Goal: Check status: Check status

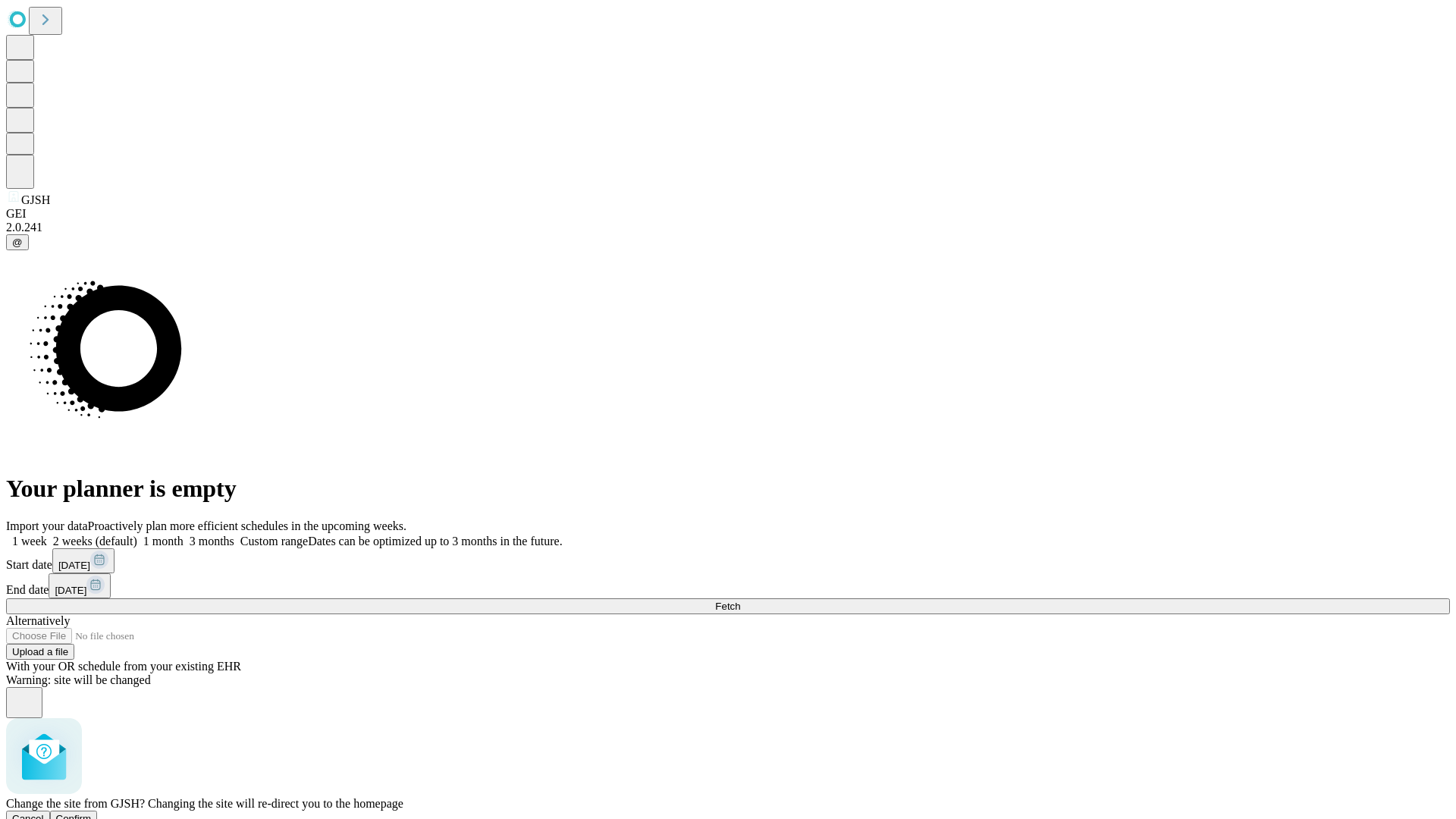
click at [91, 813] on span "Confirm" at bounding box center [73, 819] width 35 height 11
click at [47, 535] on label "1 week" at bounding box center [26, 541] width 41 height 13
click at [740, 601] on span "Fetch" at bounding box center [728, 607] width 25 height 11
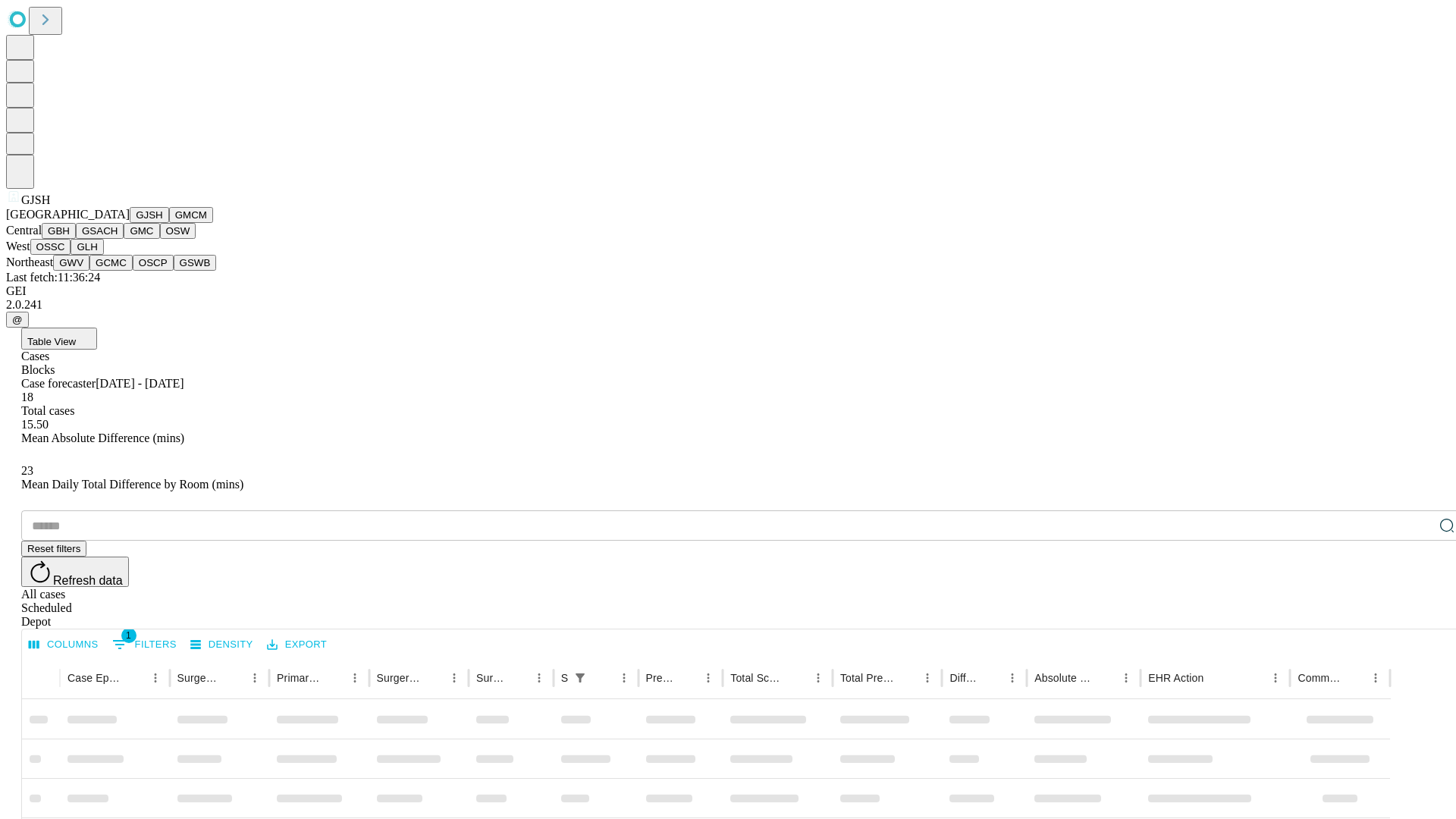
click at [169, 223] on button "GMCM" at bounding box center [191, 215] width 44 height 16
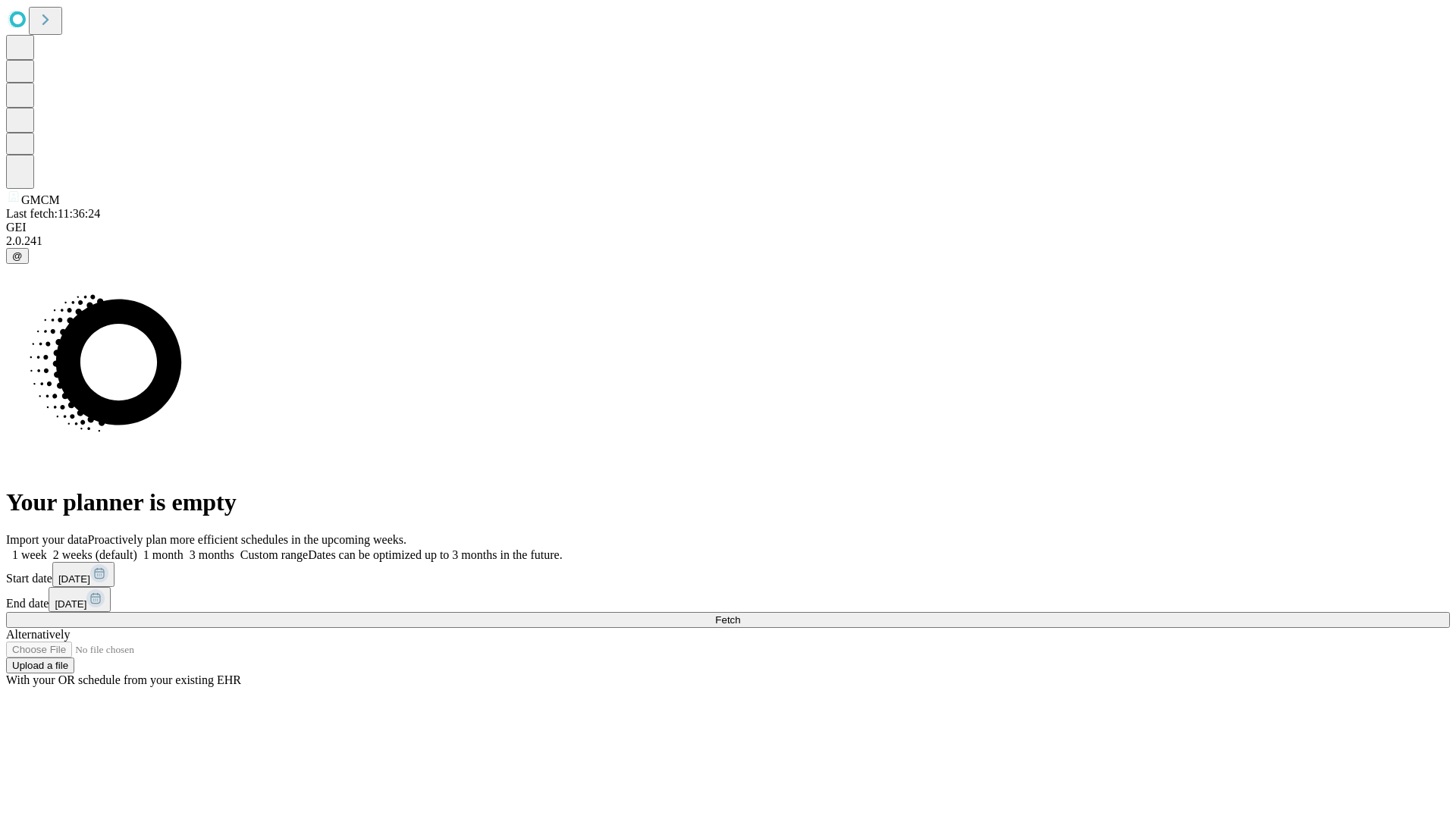
click at [47, 549] on label "1 week" at bounding box center [26, 556] width 41 height 13
click at [740, 614] on span "Fetch" at bounding box center [728, 620] width 25 height 11
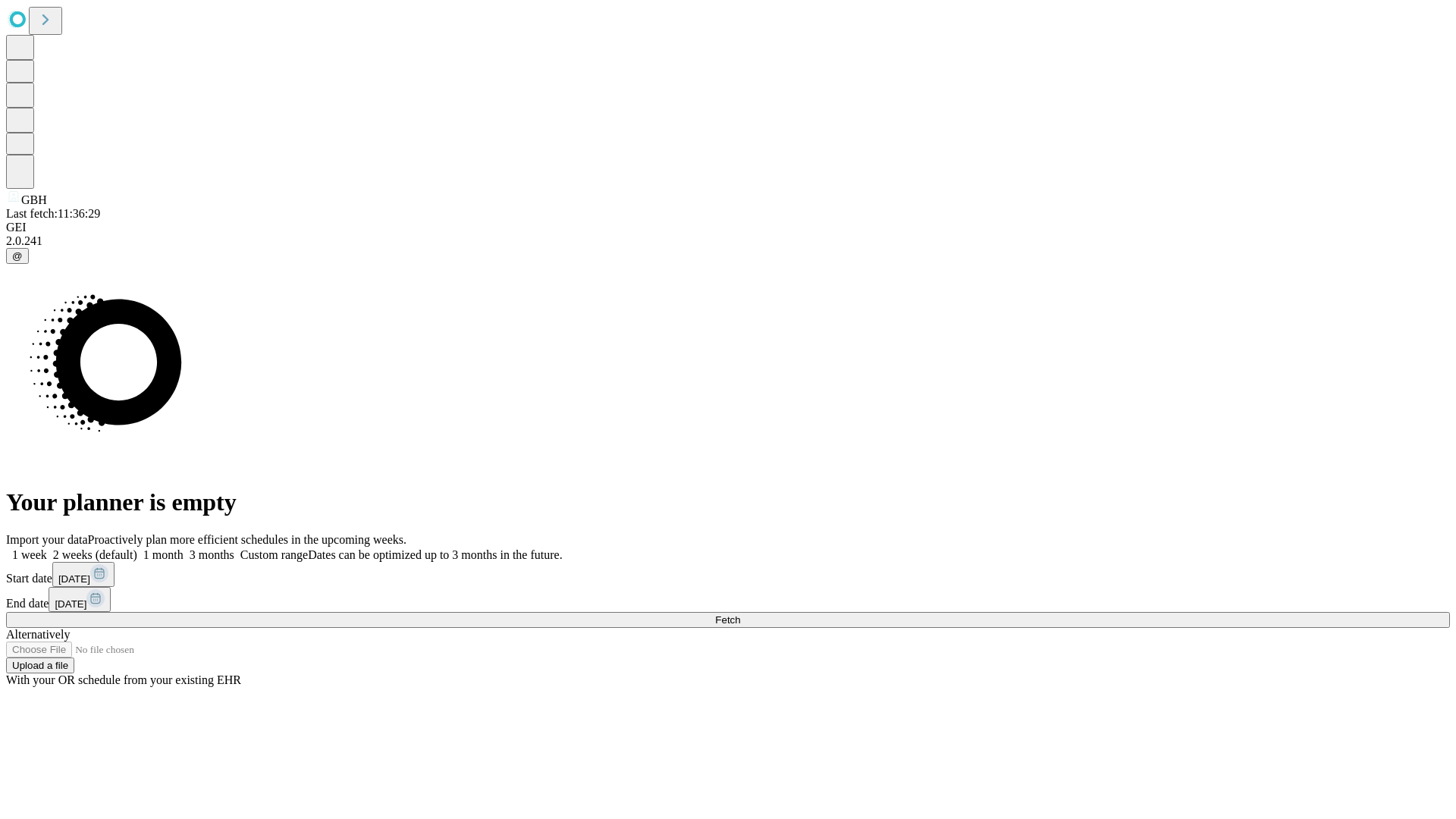
click at [47, 549] on label "1 week" at bounding box center [26, 556] width 41 height 13
click at [740, 614] on span "Fetch" at bounding box center [728, 620] width 25 height 11
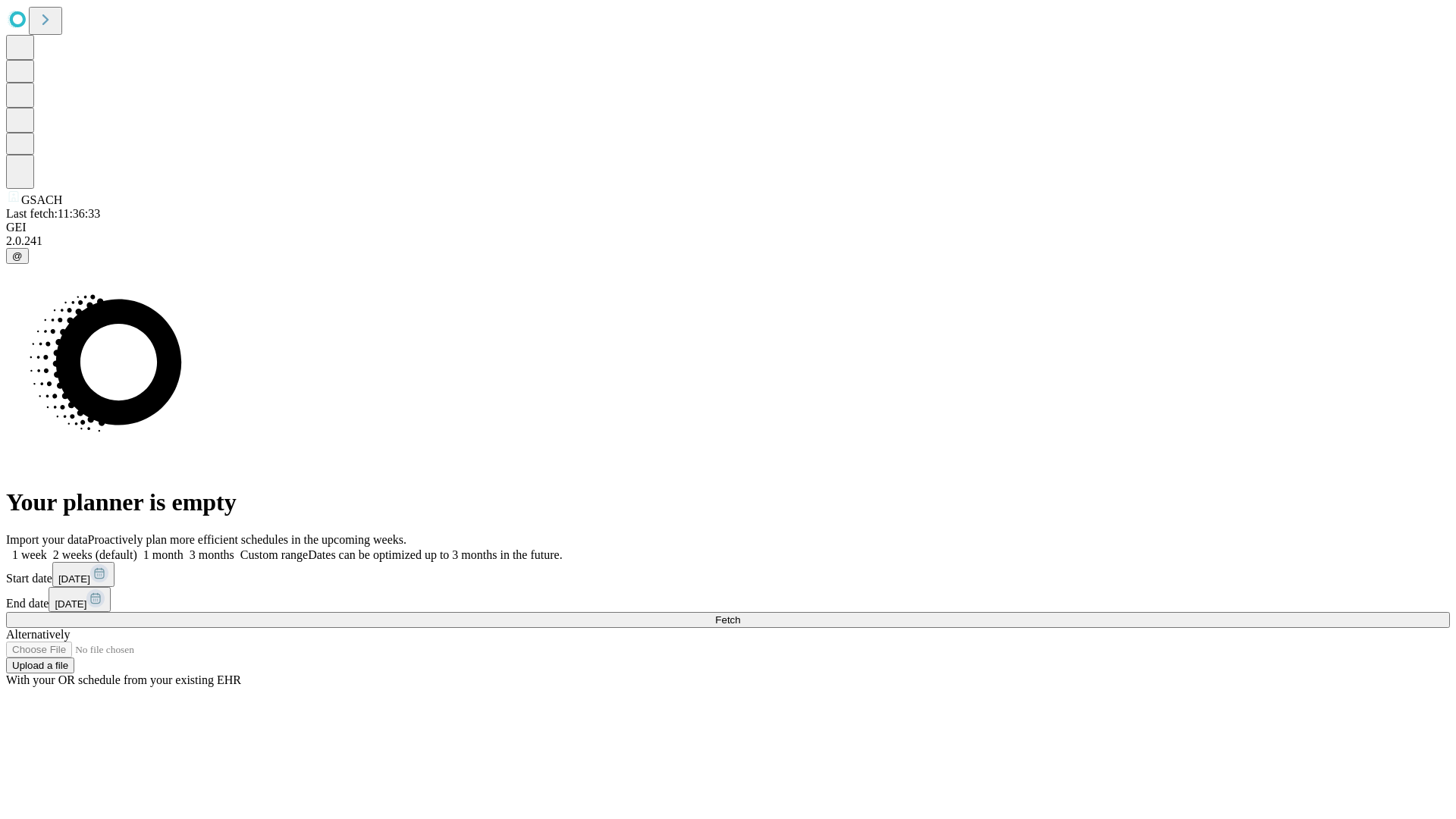
click at [47, 549] on label "1 week" at bounding box center [26, 556] width 41 height 13
click at [740, 614] on span "Fetch" at bounding box center [728, 620] width 25 height 11
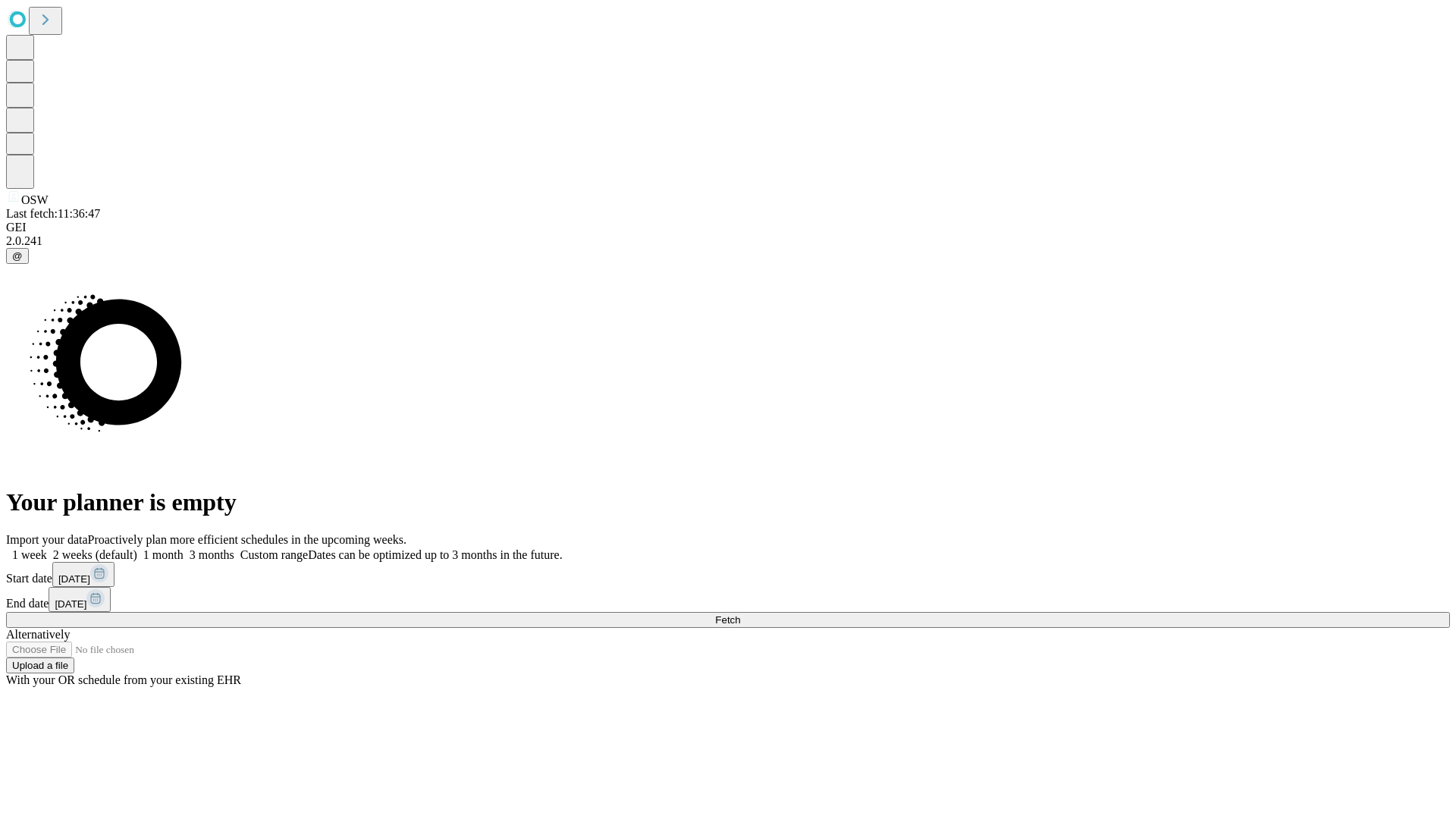
click at [47, 549] on label "1 week" at bounding box center [26, 556] width 41 height 13
click at [740, 614] on span "Fetch" at bounding box center [728, 620] width 25 height 11
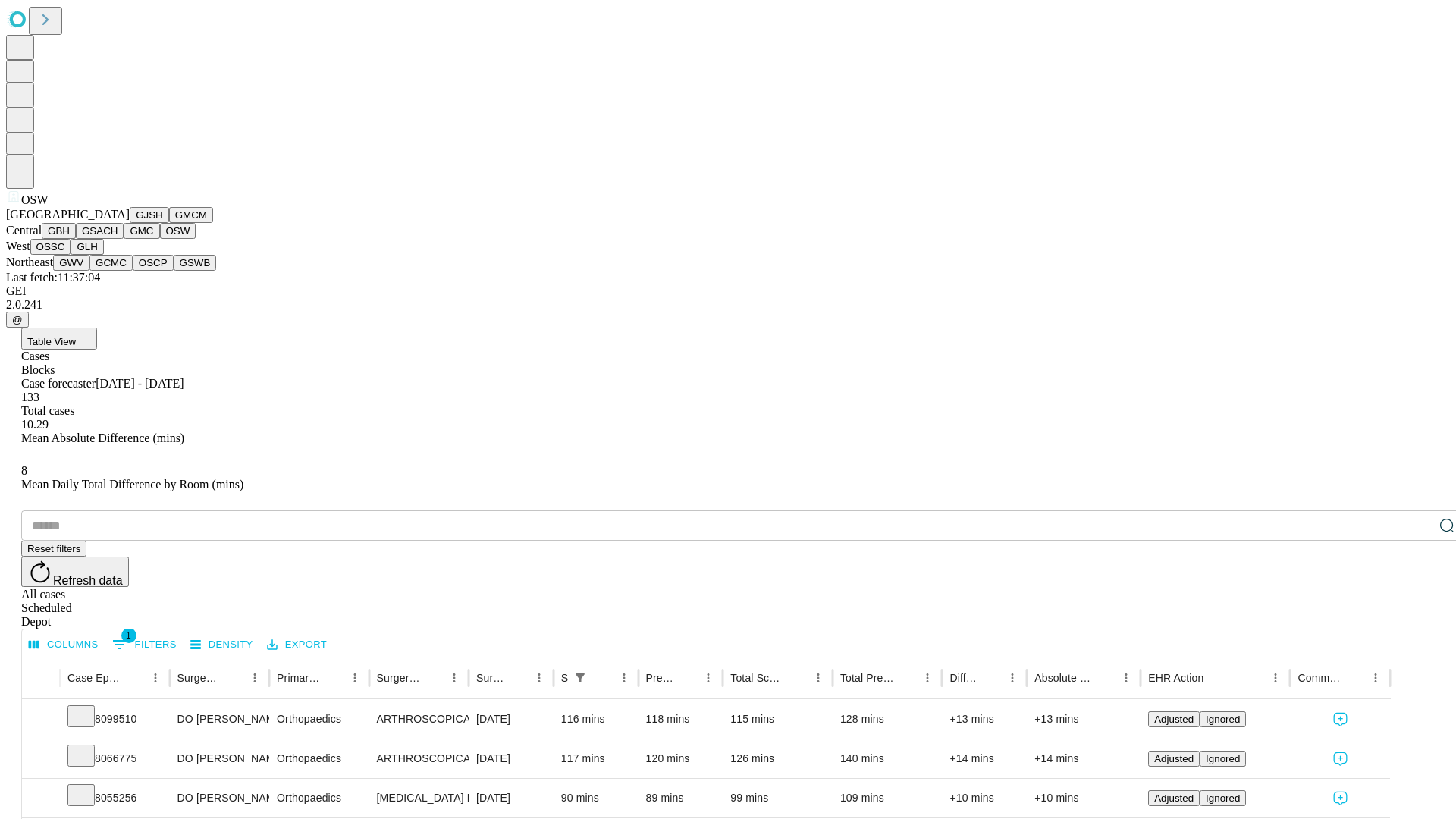
click at [71, 255] on button "OSSC" at bounding box center [50, 246] width 41 height 16
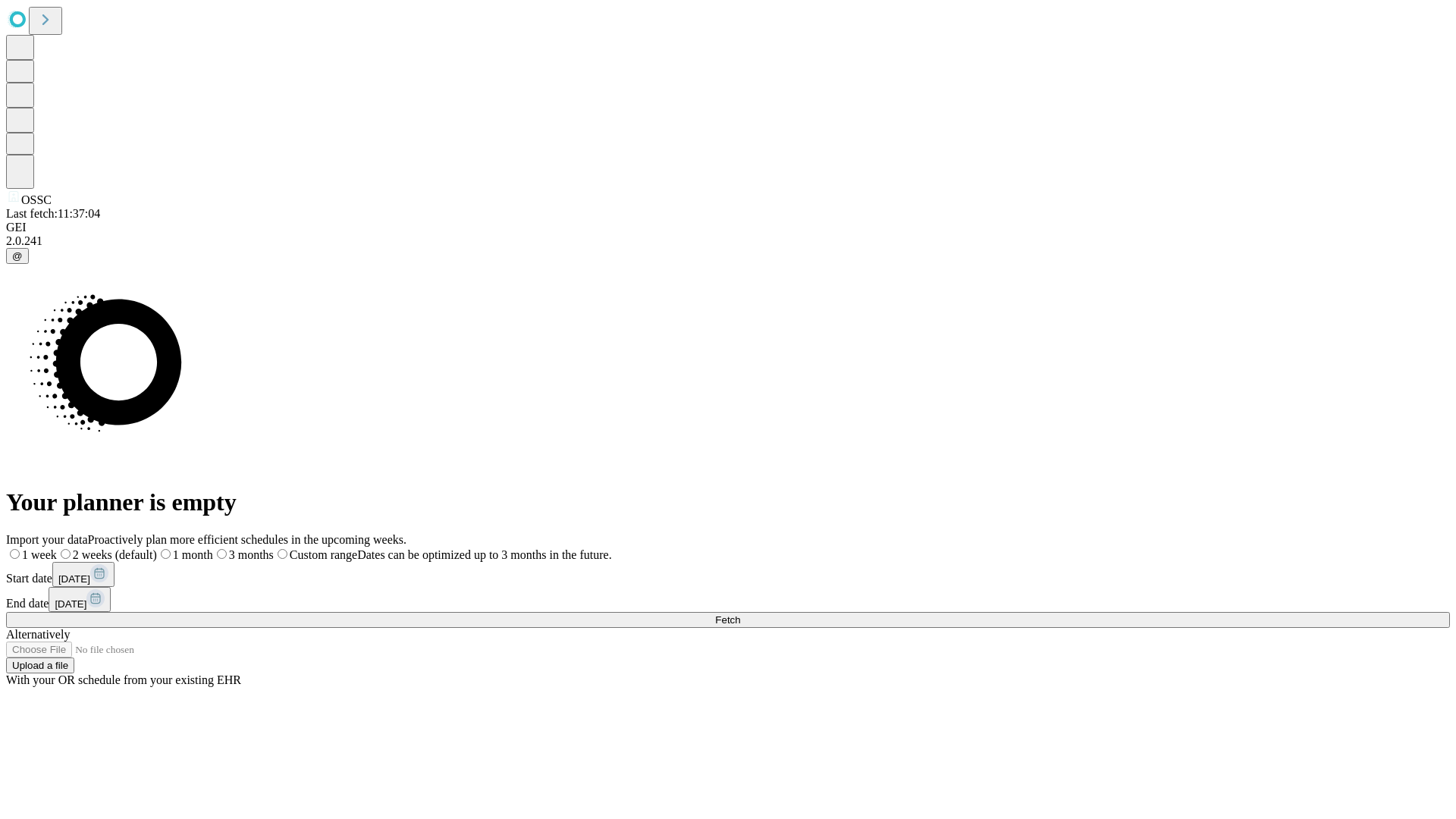
click at [57, 549] on label "1 week" at bounding box center [30, 556] width 50 height 13
click at [740, 614] on span "Fetch" at bounding box center [728, 620] width 25 height 11
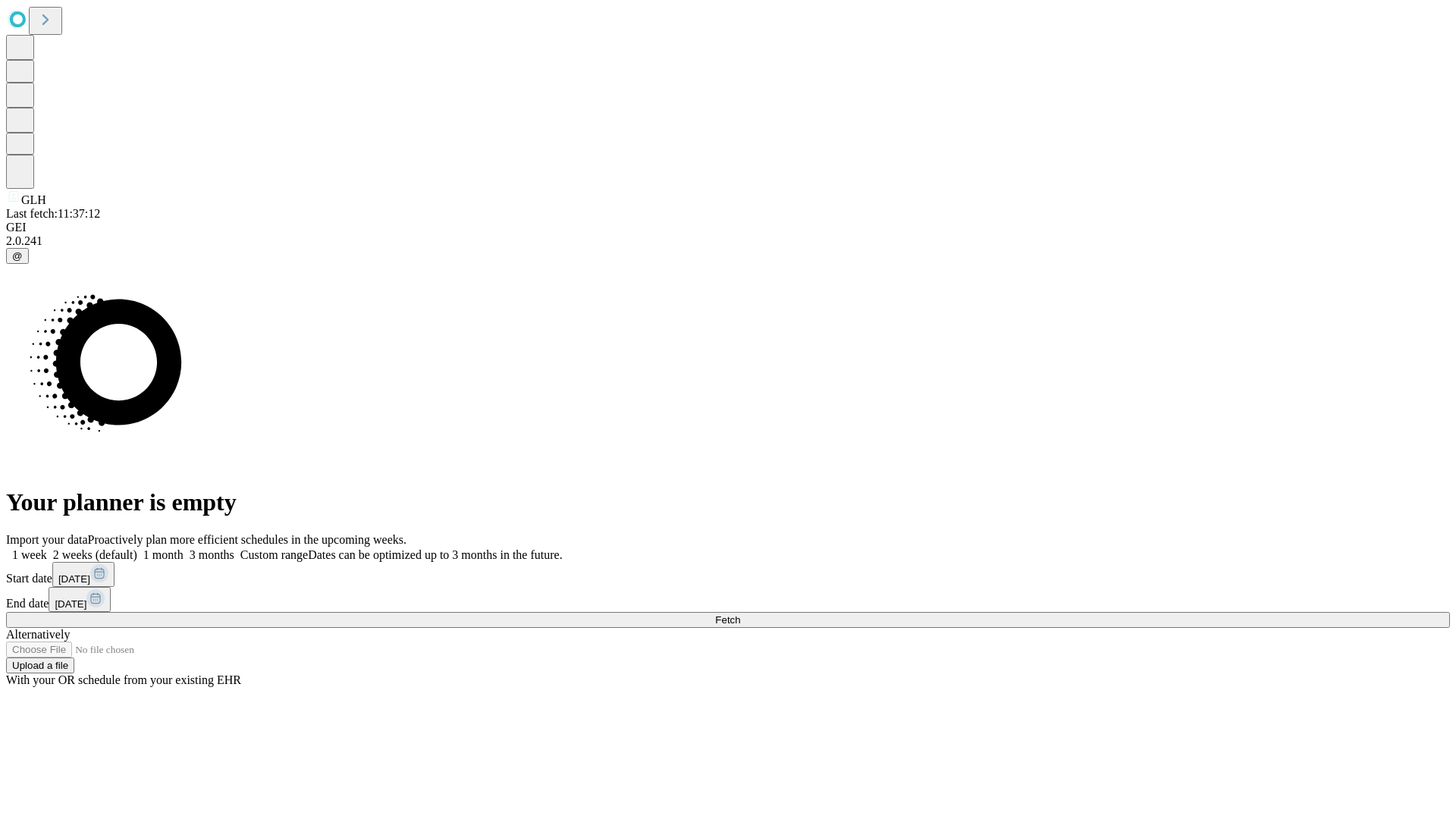
click at [47, 549] on label "1 week" at bounding box center [26, 556] width 41 height 13
click at [740, 614] on span "Fetch" at bounding box center [728, 620] width 25 height 11
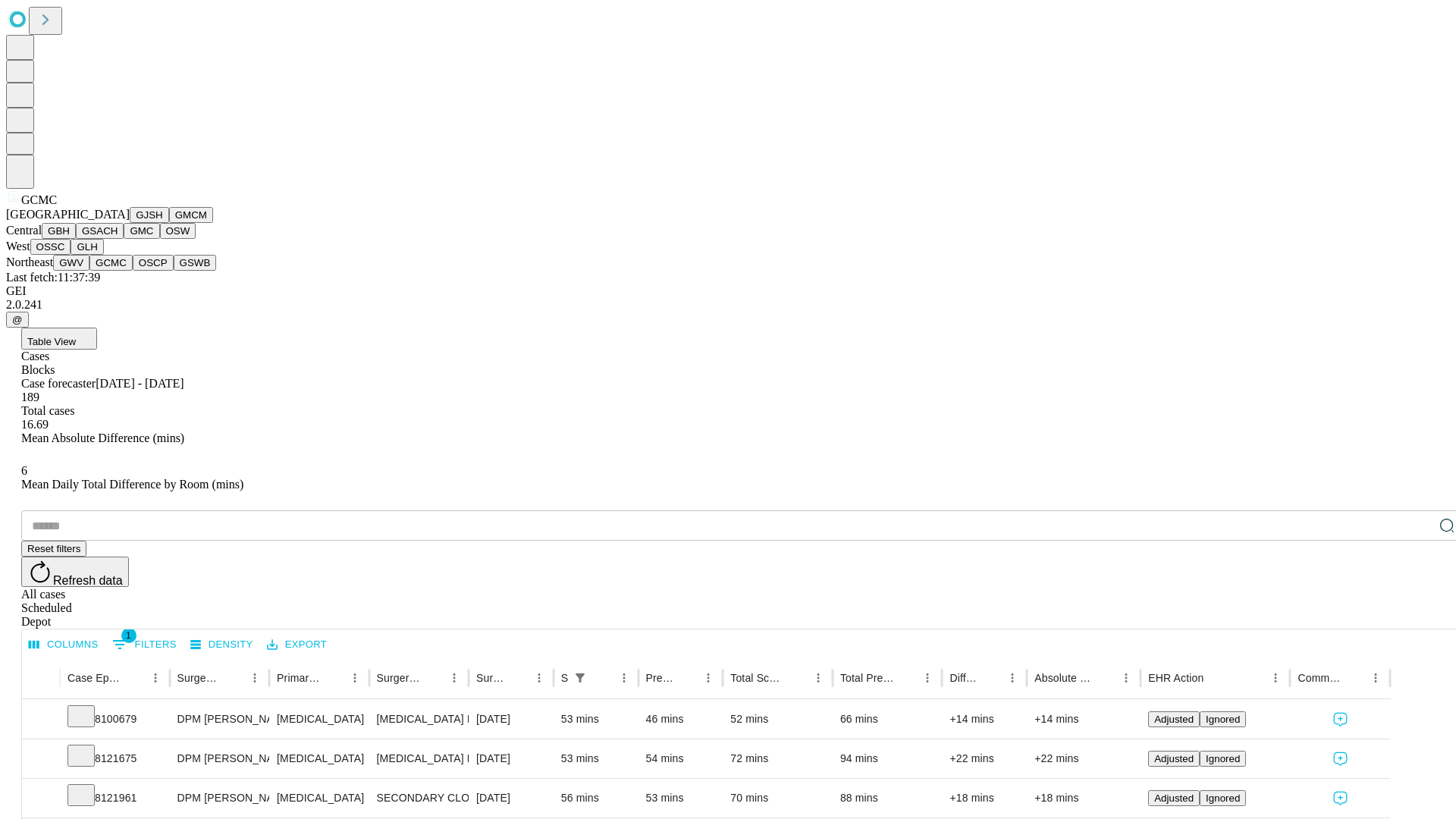
click at [133, 271] on button "OSCP" at bounding box center [153, 263] width 41 height 16
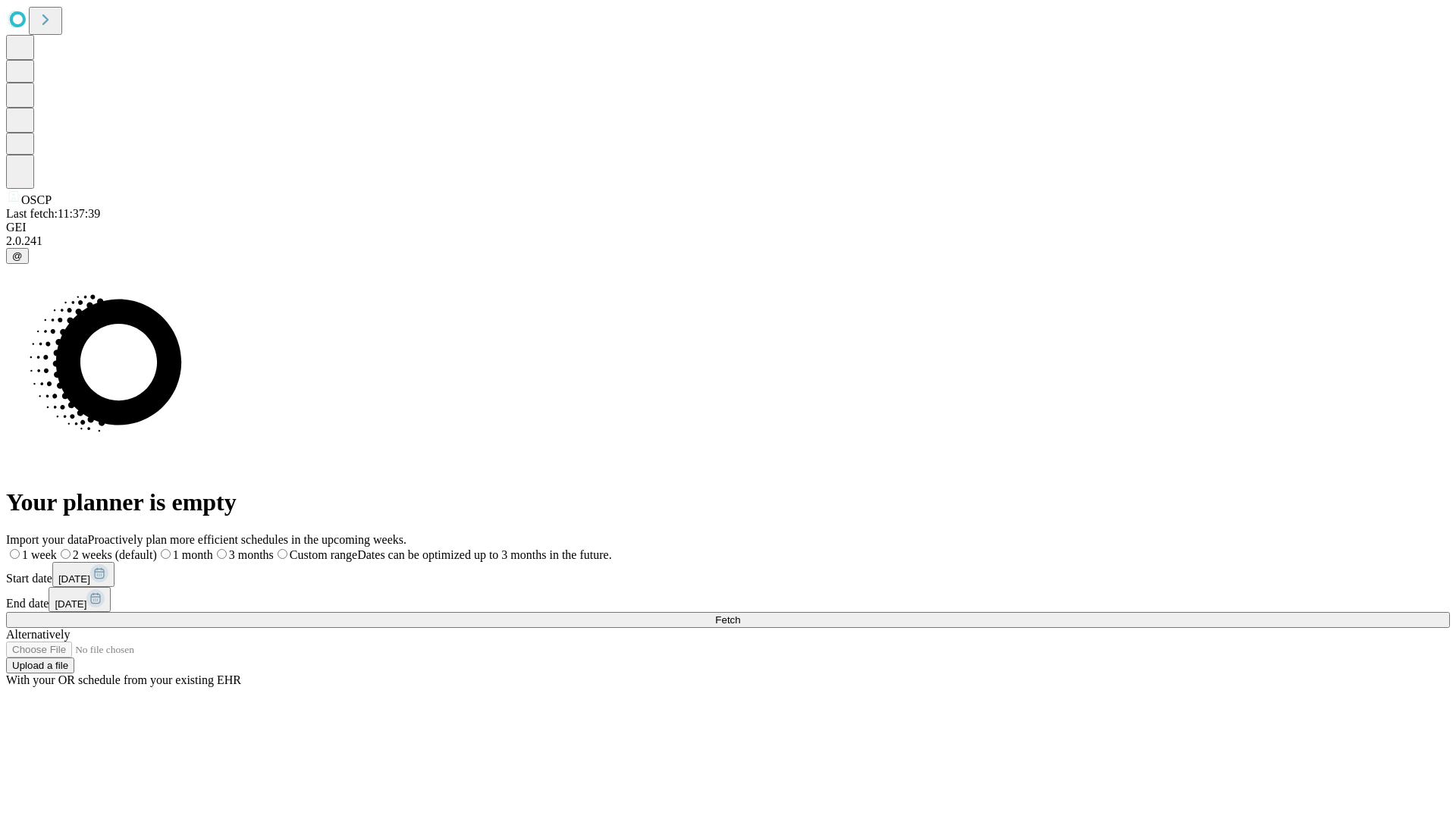
click at [57, 549] on label "1 week" at bounding box center [30, 556] width 50 height 13
click at [740, 614] on span "Fetch" at bounding box center [728, 620] width 25 height 11
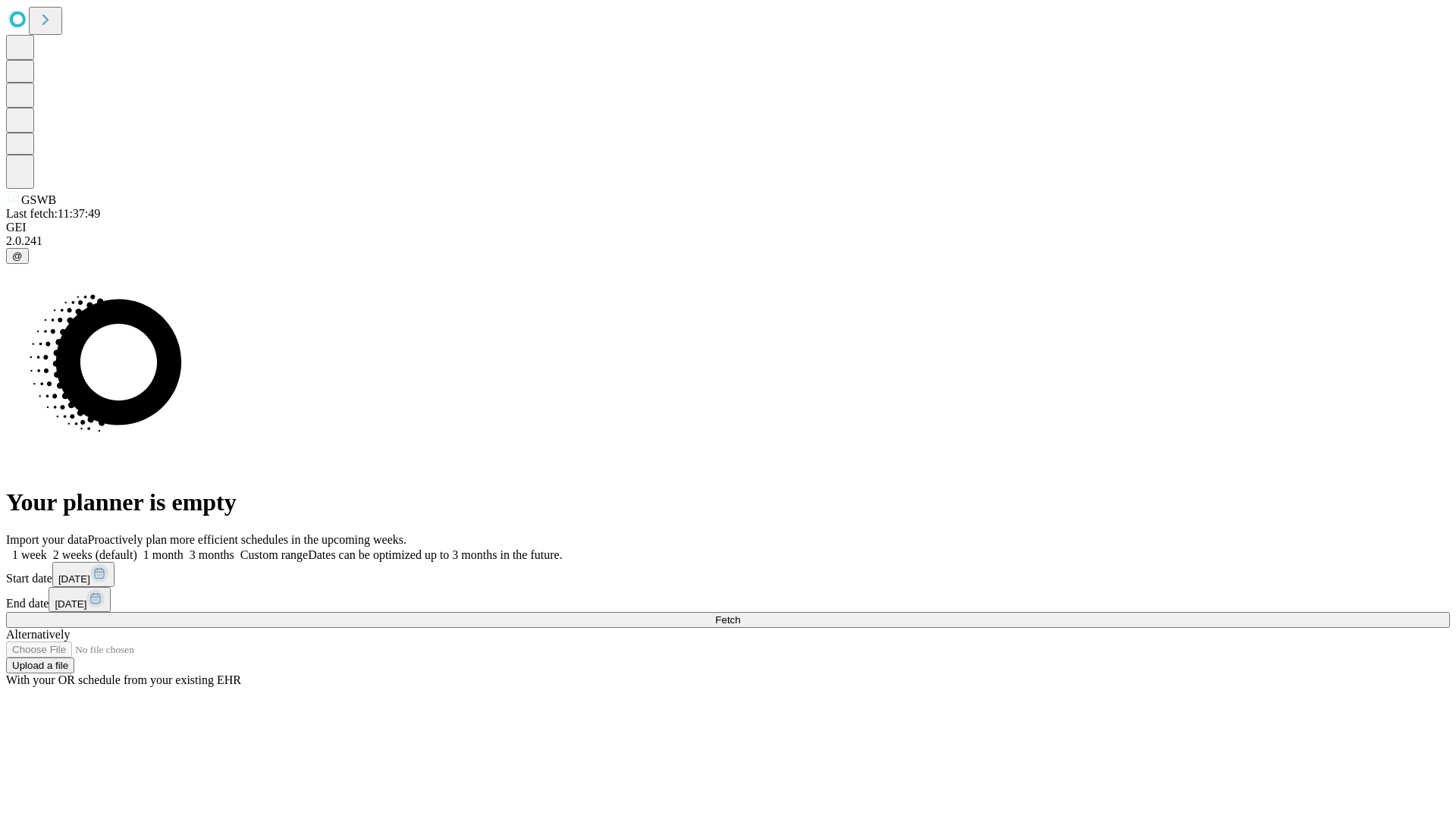
click at [740, 614] on span "Fetch" at bounding box center [728, 620] width 25 height 11
